Goal: Check status

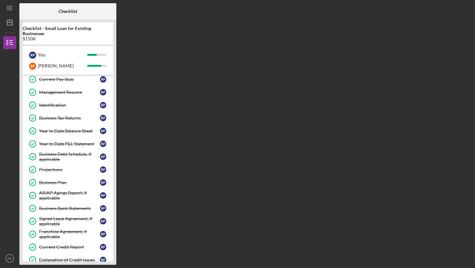
scroll to position [131, 0]
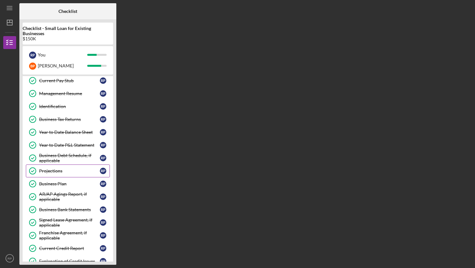
click at [50, 171] on div "Projections" at bounding box center [69, 171] width 61 height 5
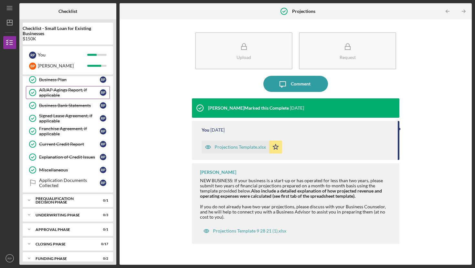
scroll to position [243, 0]
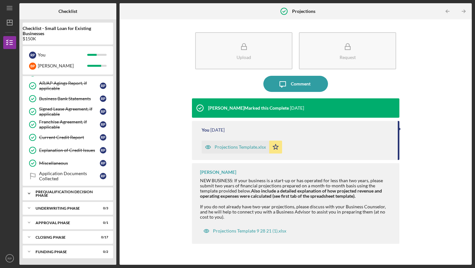
click at [45, 194] on div "Prequalification Decision Phase" at bounding box center [70, 193] width 69 height 7
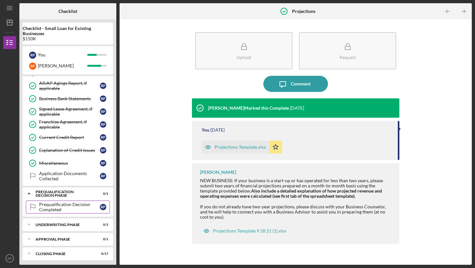
click at [58, 204] on div "Prequalification Decision Completed" at bounding box center [69, 207] width 61 height 10
